Goal: Information Seeking & Learning: Understand process/instructions

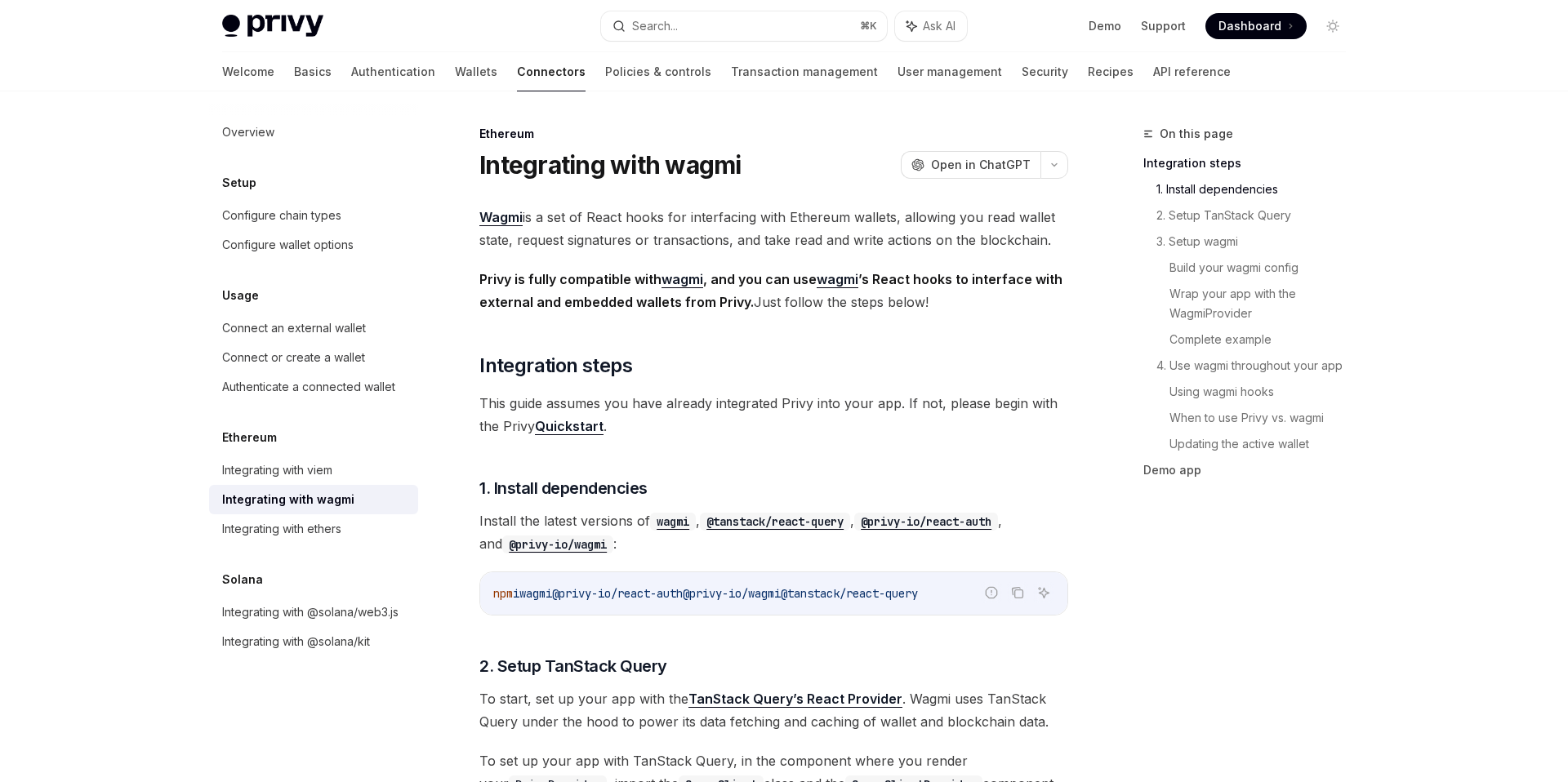
scroll to position [409, 0]
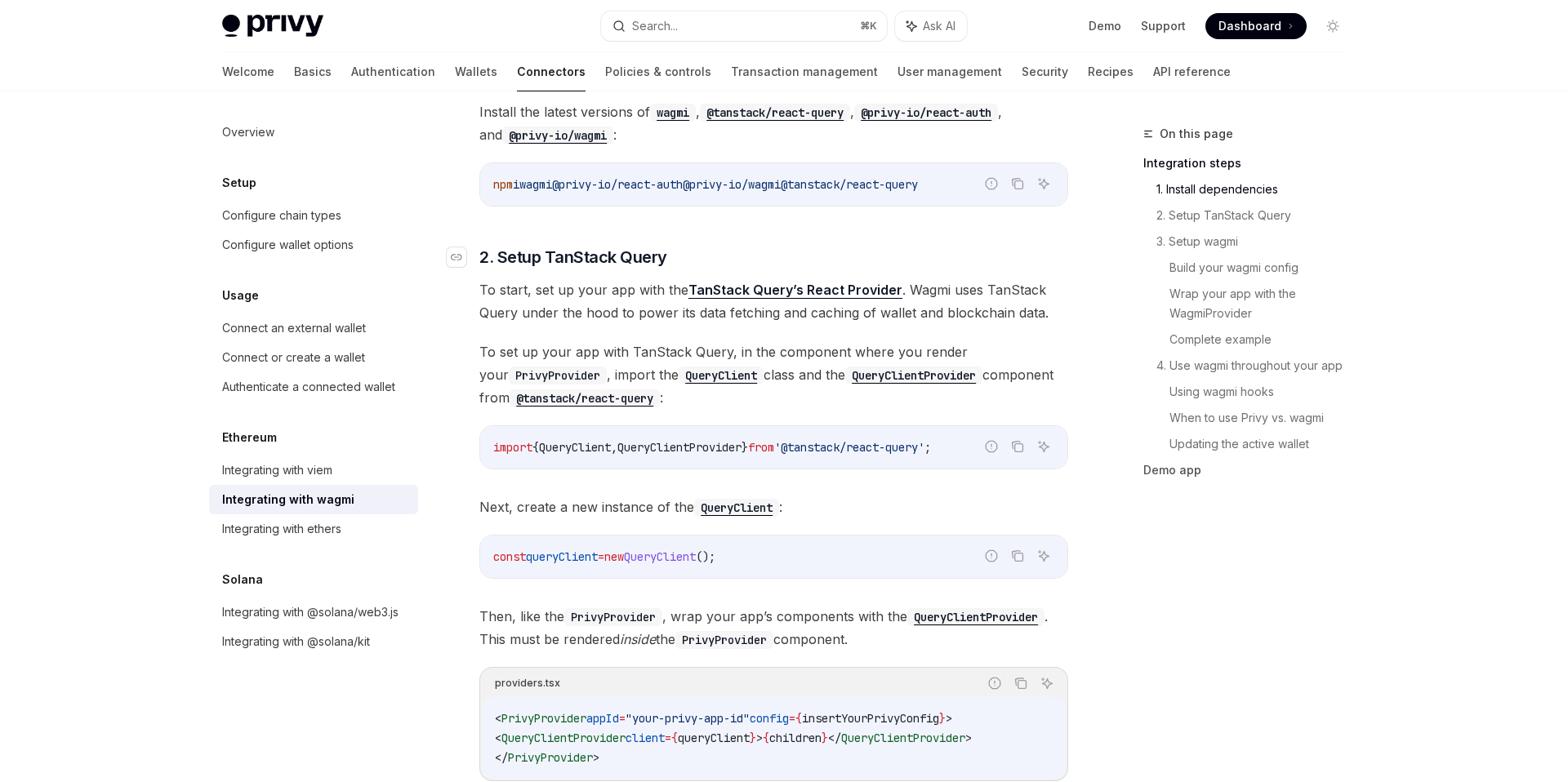
click at [770, 249] on h3 "​ 2. Setup TanStack Query" at bounding box center [774, 256] width 589 height 22
type textarea "*"
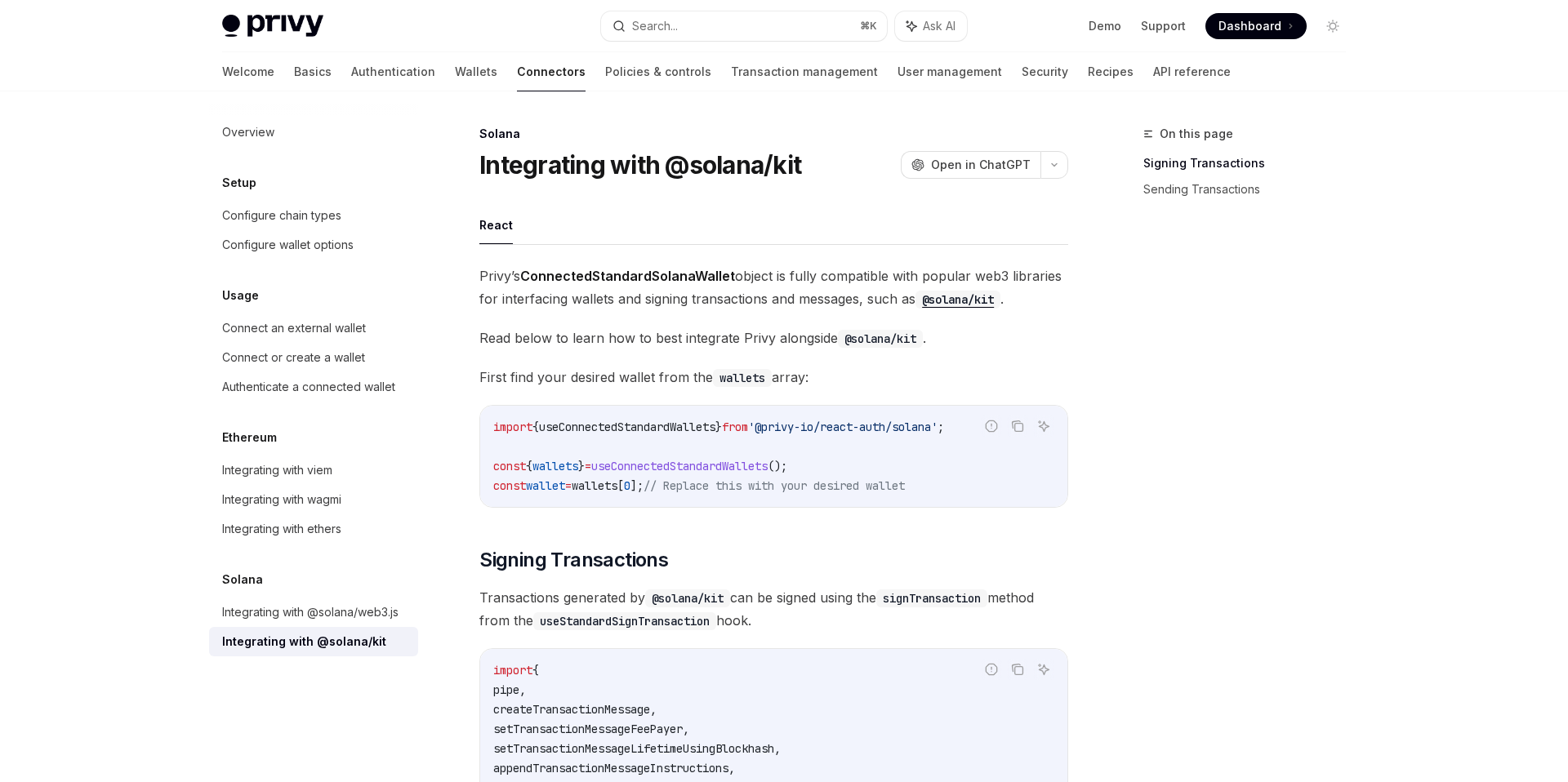
type textarea "*"
